Goal: Answer question/provide support: Answer question/provide support

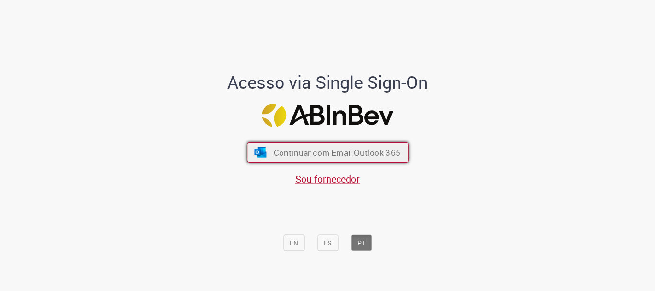
click at [289, 152] on span "Continuar com Email Outlook 365" at bounding box center [336, 152] width 127 height 11
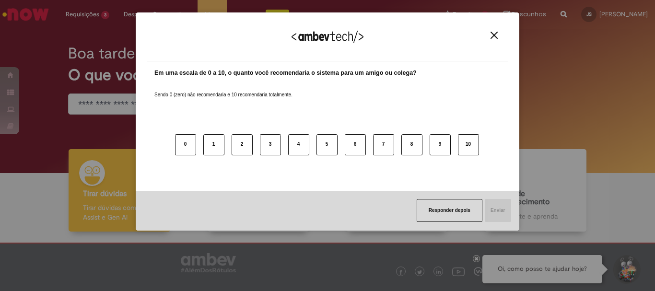
click at [489, 35] on button "Close" at bounding box center [494, 35] width 13 height 8
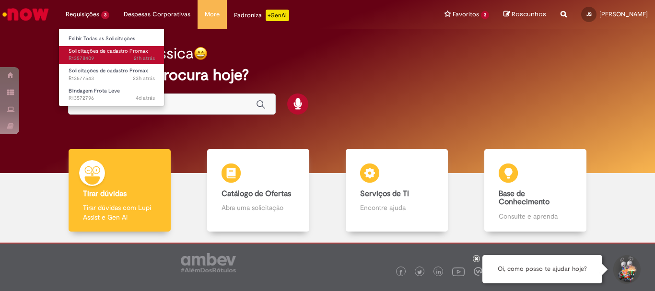
click at [142, 47] on link "Solicitações de cadastro Promax 21h atrás 21 horas atrás R13578409" at bounding box center [111, 55] width 105 height 18
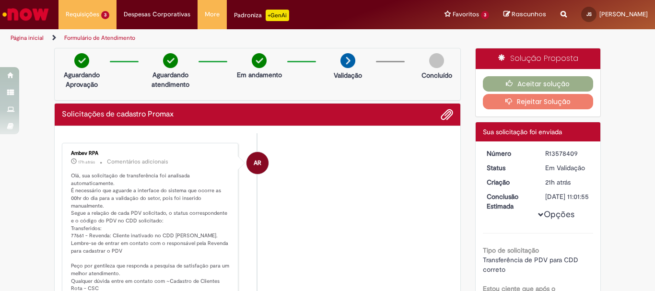
scroll to position [48, 0]
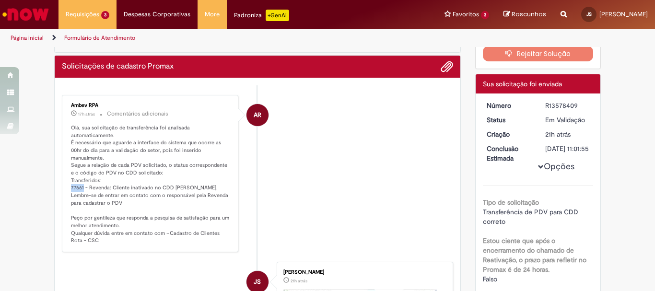
drag, startPoint x: 80, startPoint y: 188, endPoint x: 64, endPoint y: 187, distance: 15.9
click at [65, 187] on div "Ambev RPA 17h atrás 17 horas atrás Comentários adicionais Olá, sua solicitação …" at bounding box center [150, 174] width 171 height 152
copy p "77661"
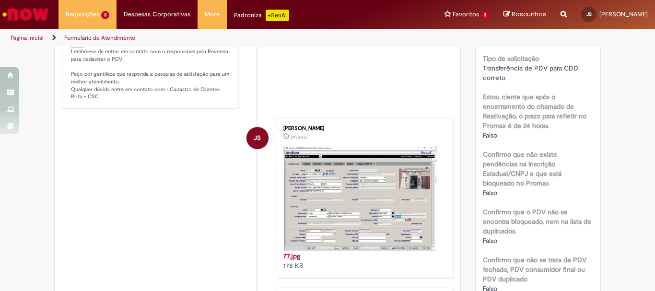
scroll to position [0, 0]
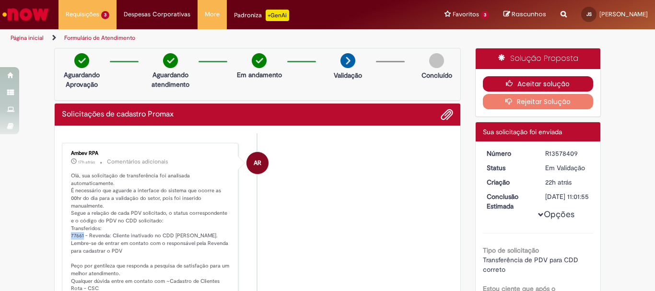
click at [528, 78] on button "Aceitar solução" at bounding box center [538, 83] width 111 height 15
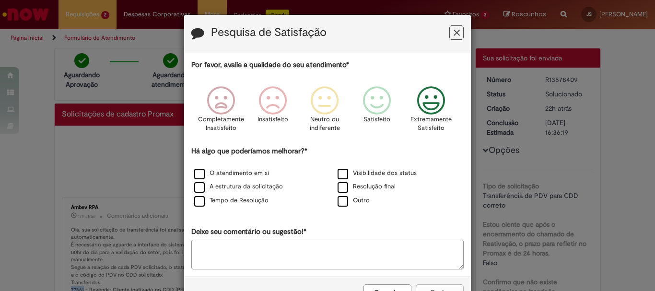
click at [425, 91] on icon "Feedback" at bounding box center [431, 100] width 36 height 29
click at [200, 177] on label "O atendimento em si" at bounding box center [231, 173] width 75 height 9
click at [338, 190] on label "Resolução final" at bounding box center [367, 186] width 58 height 9
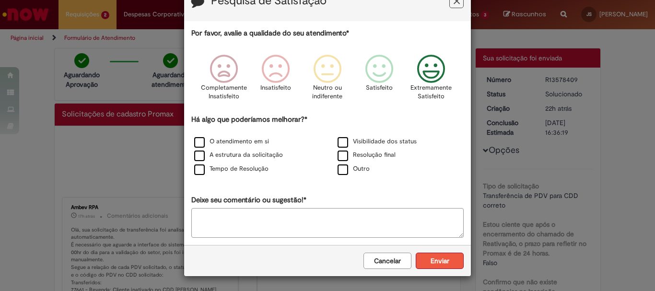
click at [442, 258] on button "Enviar" at bounding box center [440, 261] width 48 height 16
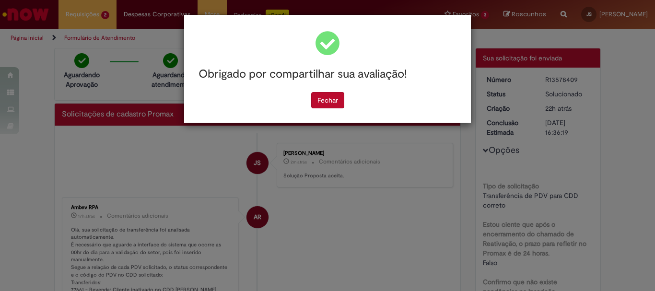
scroll to position [0, 0]
click at [316, 104] on button "Fechar" at bounding box center [327, 100] width 33 height 16
